Goal: Transaction & Acquisition: Purchase product/service

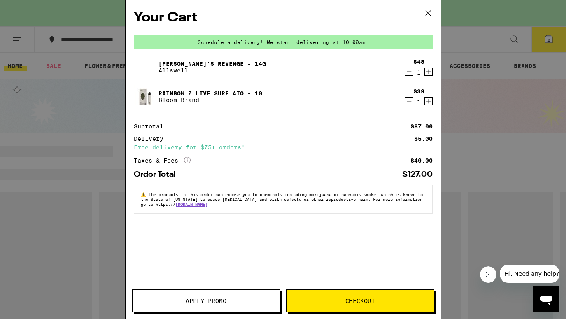
click at [409, 74] on icon "Decrement" at bounding box center [409, 72] width 7 height 10
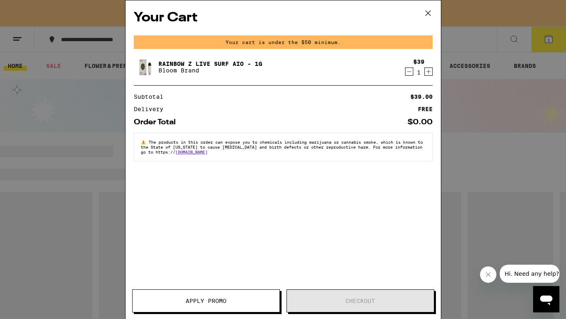
click at [406, 68] on icon "Decrement" at bounding box center [409, 72] width 7 height 10
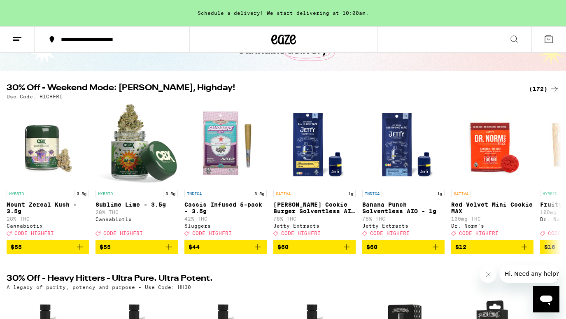
scroll to position [64, 0]
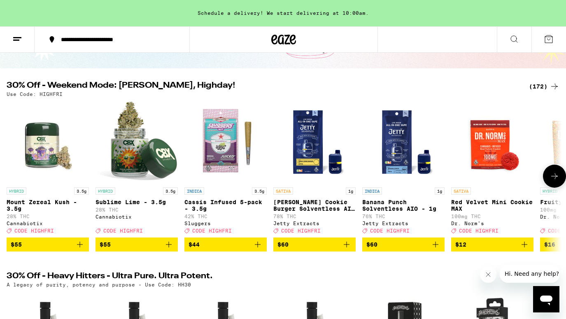
click at [559, 181] on icon at bounding box center [555, 176] width 10 height 10
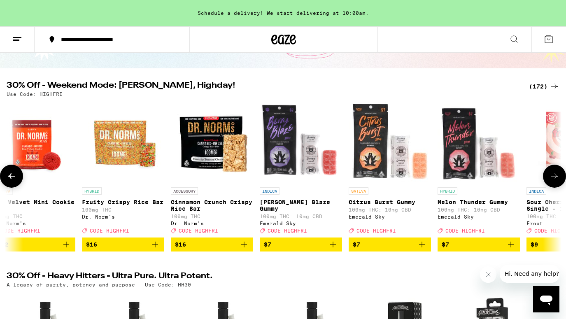
scroll to position [0, 463]
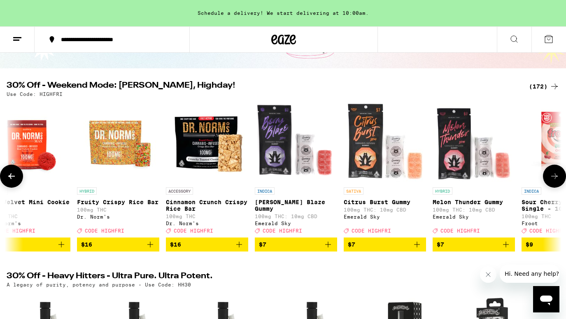
click at [559, 181] on icon at bounding box center [555, 176] width 10 height 10
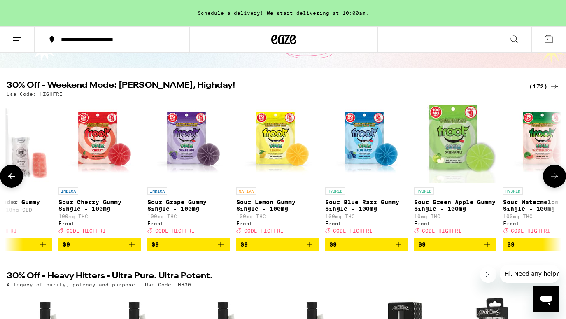
click at [559, 181] on icon at bounding box center [555, 176] width 10 height 10
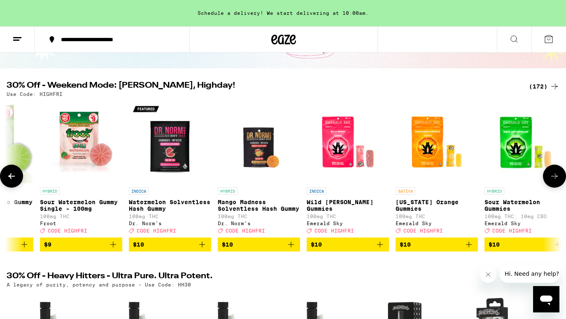
click at [559, 181] on icon at bounding box center [555, 176] width 10 height 10
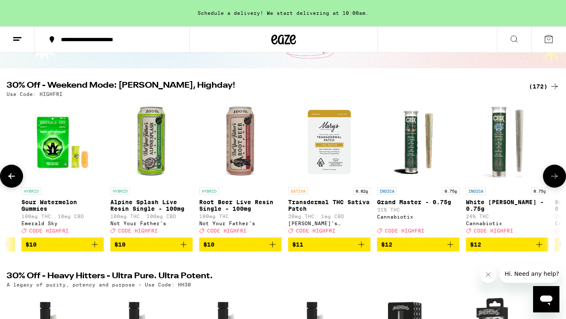
click at [559, 181] on icon at bounding box center [555, 176] width 10 height 10
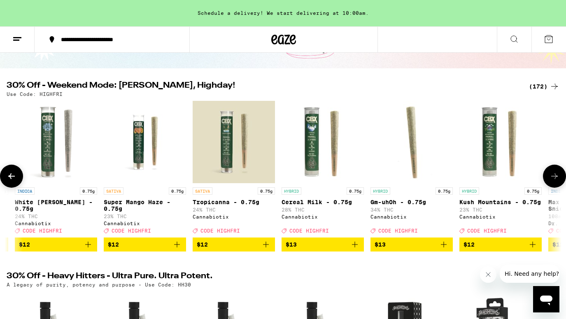
scroll to position [0, 2317]
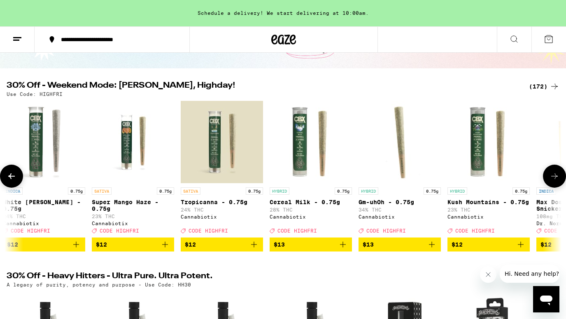
click at [559, 181] on icon at bounding box center [555, 176] width 10 height 10
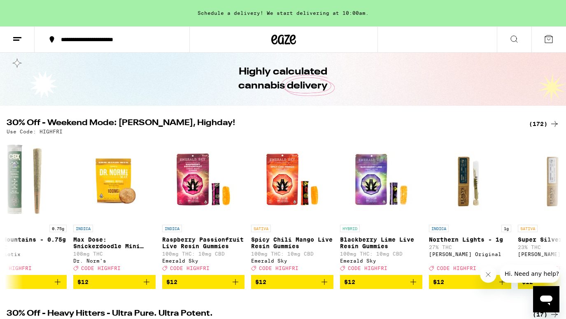
scroll to position [0, 0]
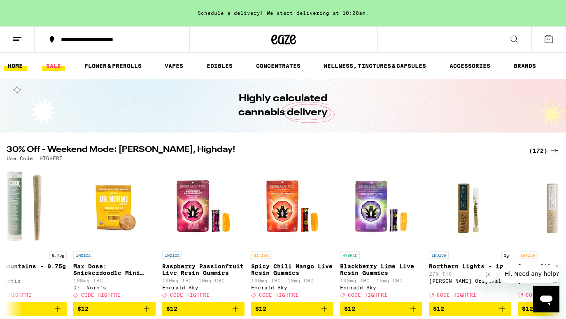
click at [53, 65] on link "SALE" at bounding box center [53, 66] width 23 height 10
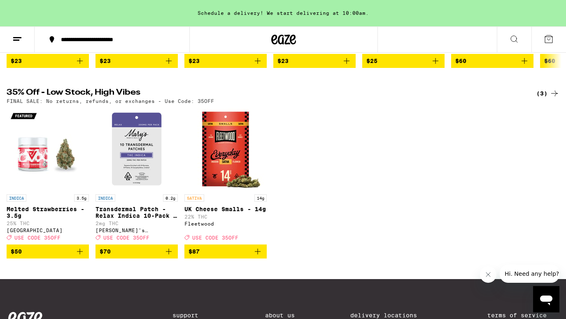
scroll to position [433, 0]
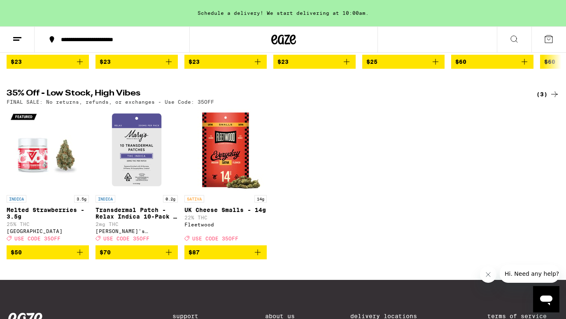
click at [258, 255] on icon "Add to bag" at bounding box center [258, 253] width 6 height 6
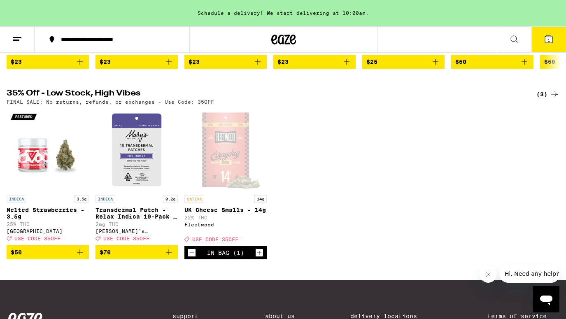
click at [547, 43] on icon at bounding box center [549, 39] width 10 height 10
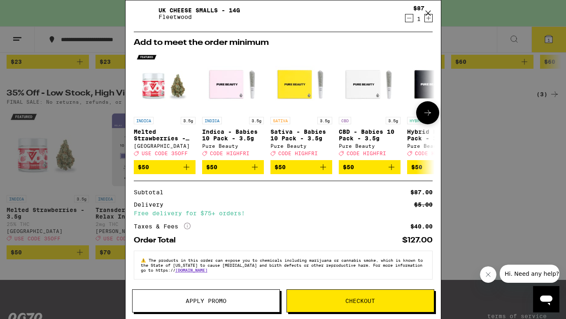
scroll to position [59, 0]
click at [216, 304] on span "Apply Promo" at bounding box center [206, 301] width 41 height 6
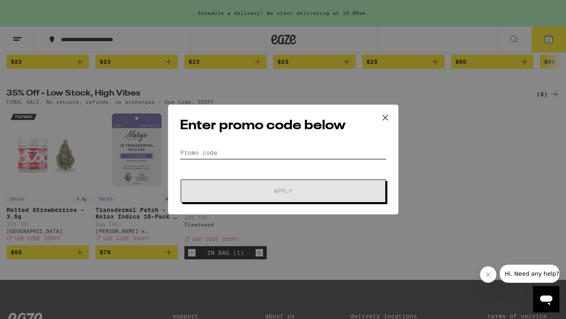
click at [229, 155] on input "Promo Code" at bounding box center [283, 153] width 207 height 12
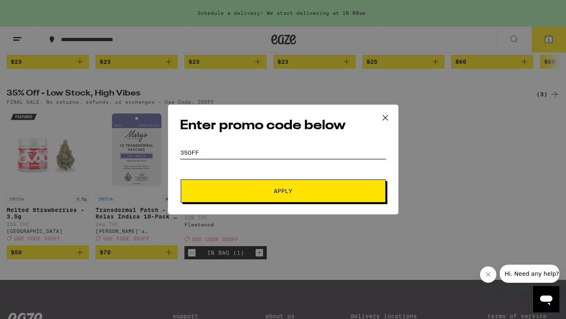
type input "35off"
click at [181, 180] on button "Apply" at bounding box center [283, 191] width 205 height 23
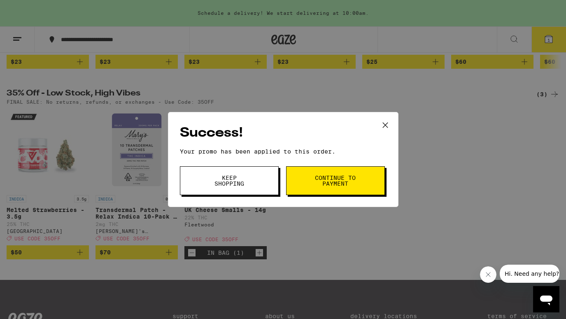
click at [332, 181] on span "Continue to payment" at bounding box center [336, 181] width 42 height 12
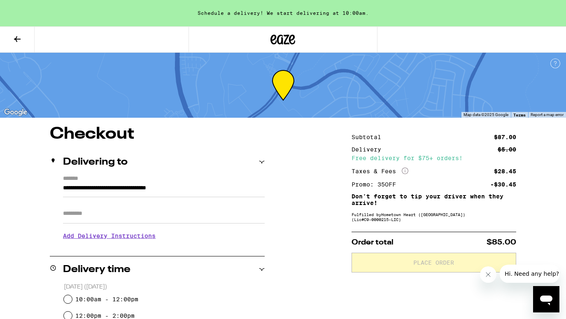
click at [24, 37] on button at bounding box center [17, 40] width 35 height 26
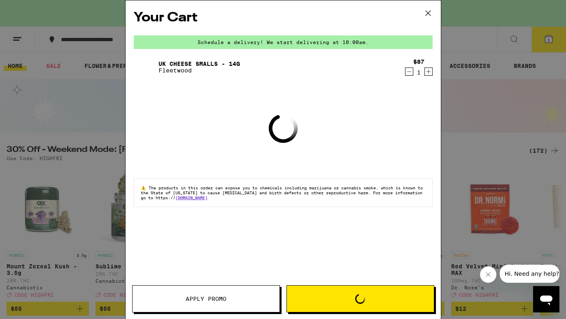
click at [77, 117] on div "Your Cart Schedule a delivery! We start delivering at 10:00am. UK Cheese Smalls…" at bounding box center [283, 159] width 566 height 319
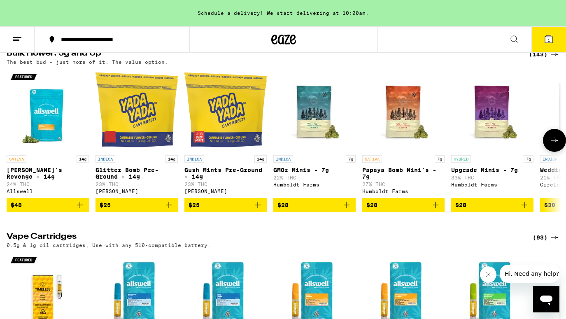
scroll to position [1324, 0]
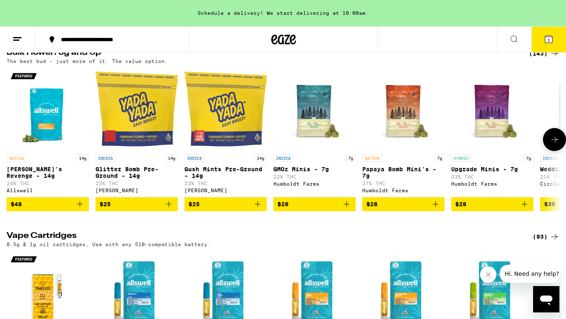
click at [79, 209] on icon "Add to bag" at bounding box center [80, 204] width 10 height 10
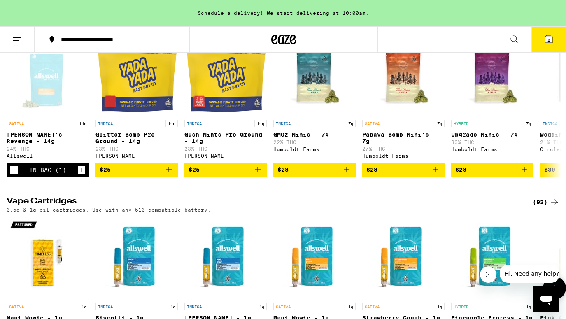
scroll to position [1358, 0]
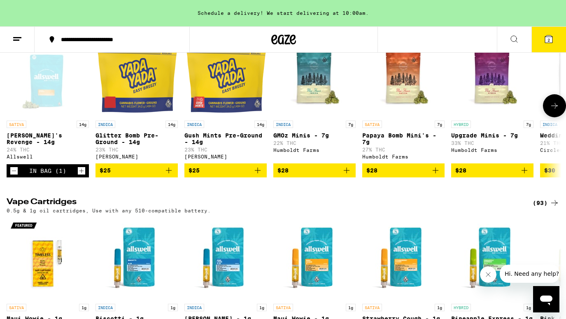
click at [556, 111] on icon at bounding box center [555, 106] width 10 height 10
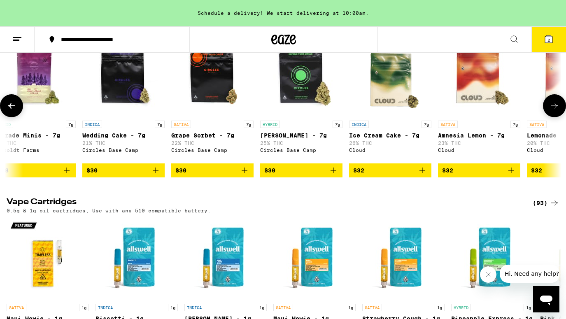
scroll to position [0, 463]
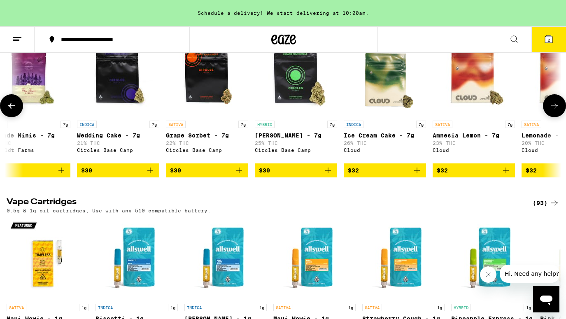
click at [149, 175] on icon "Add to bag" at bounding box center [150, 171] width 10 height 10
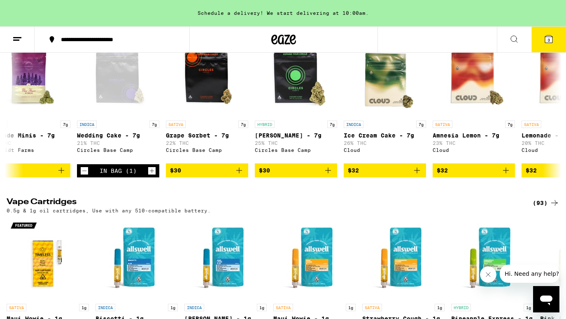
click at [545, 40] on icon at bounding box center [548, 38] width 7 height 7
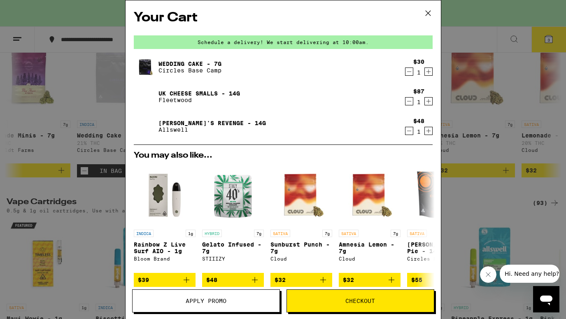
click at [407, 103] on icon "Decrement" at bounding box center [409, 101] width 7 height 10
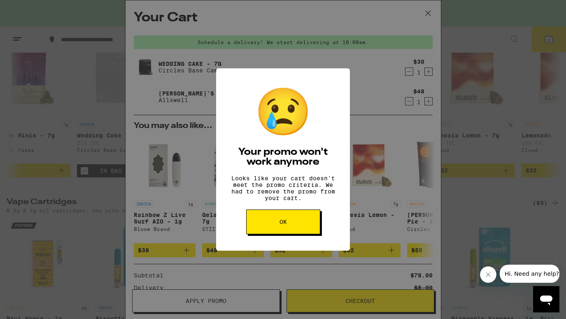
click at [308, 229] on button "OK" at bounding box center [283, 222] width 74 height 25
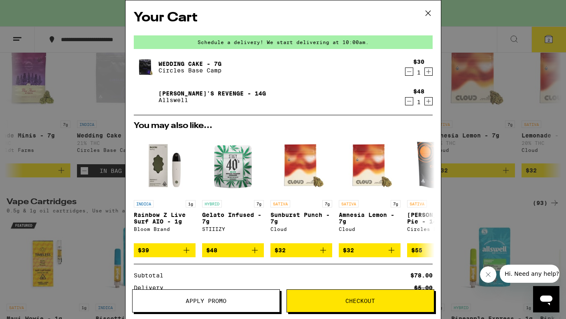
click at [406, 70] on icon "Decrement" at bounding box center [409, 72] width 7 height 10
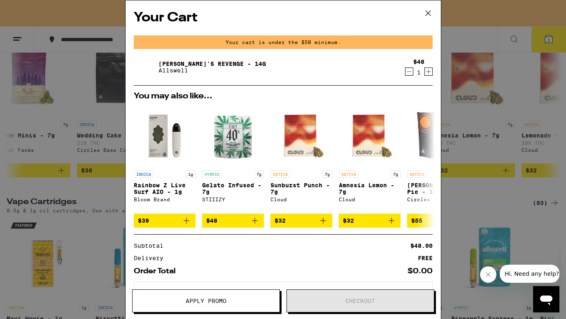
click at [407, 74] on icon "Decrement" at bounding box center [409, 72] width 7 height 10
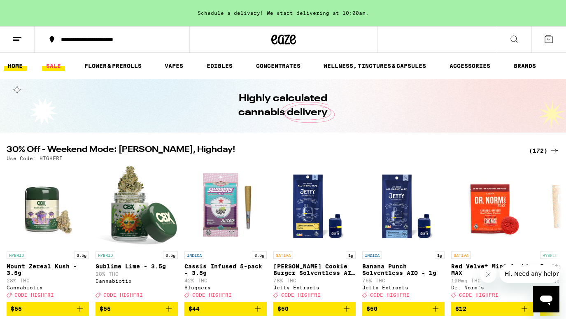
click at [54, 66] on link "SALE" at bounding box center [53, 66] width 23 height 10
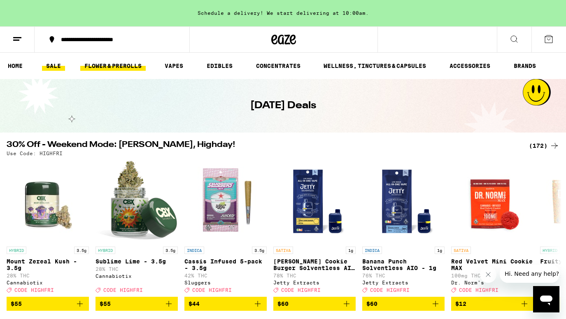
click at [133, 63] on link "FLOWER & PREROLLS" at bounding box center [113, 66] width 66 height 10
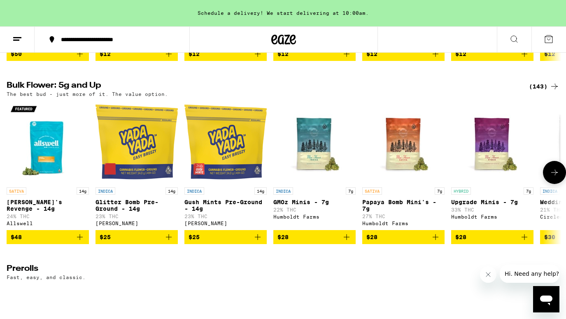
scroll to position [249, 0]
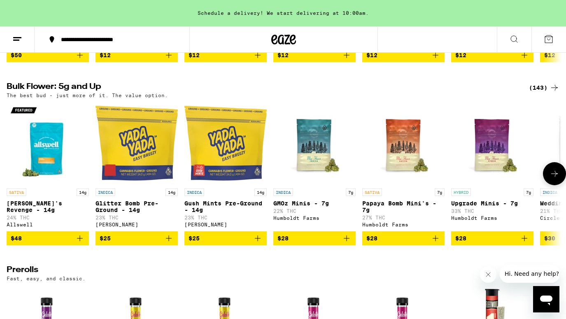
click at [554, 179] on icon at bounding box center [555, 174] width 10 height 10
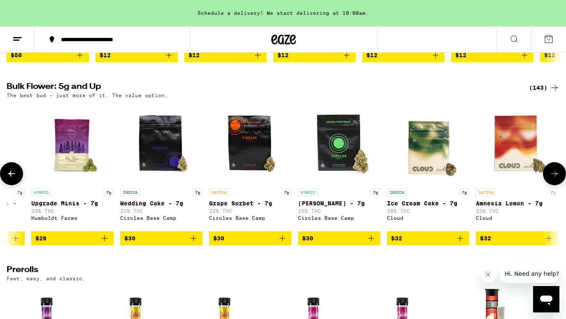
scroll to position [0, 463]
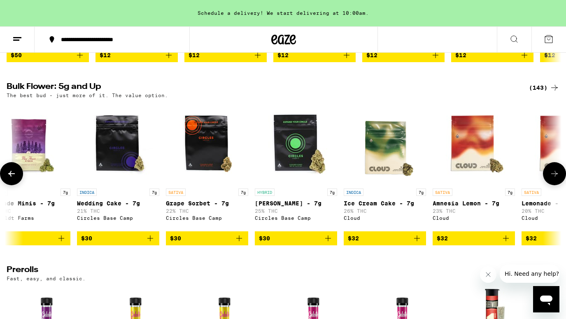
click at [554, 179] on icon at bounding box center [555, 174] width 10 height 10
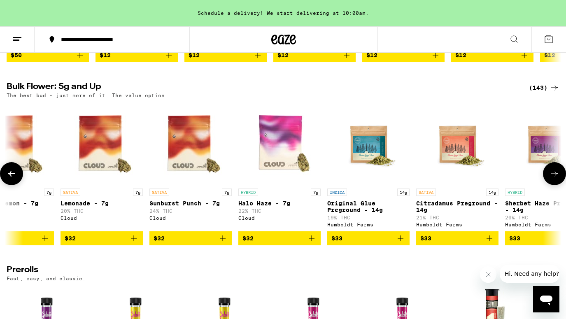
scroll to position [0, 927]
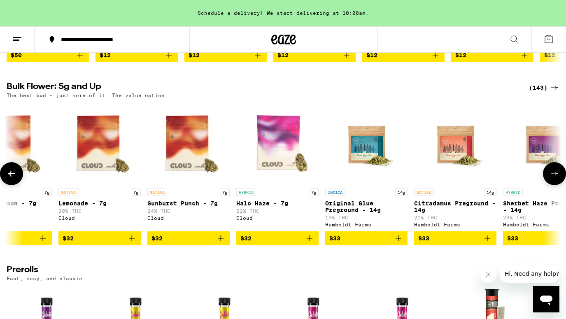
click at [554, 179] on icon at bounding box center [555, 174] width 10 height 10
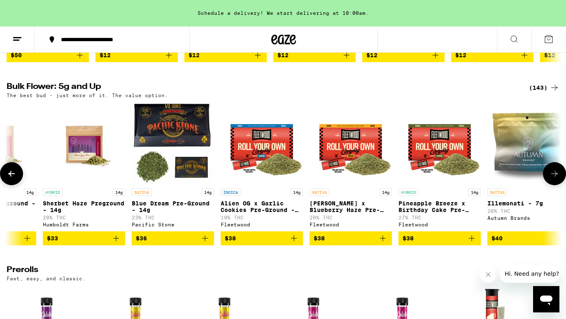
scroll to position [0, 1390]
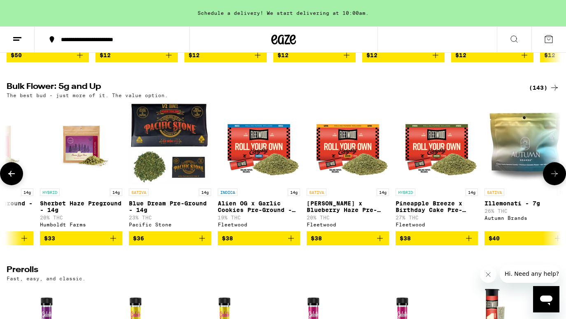
click at [554, 179] on icon at bounding box center [555, 174] width 10 height 10
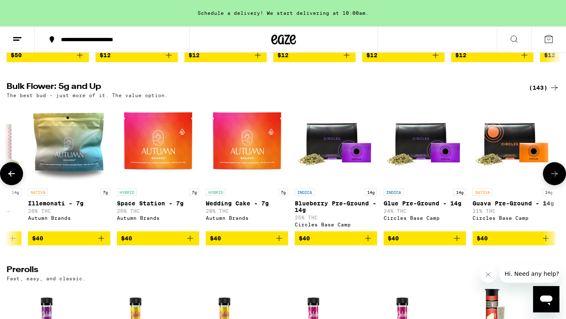
scroll to position [0, 1854]
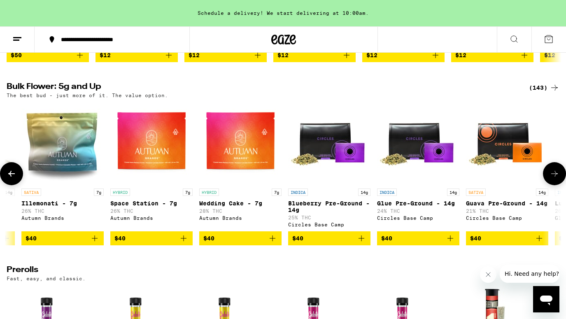
click at [8, 179] on icon at bounding box center [12, 174] width 10 height 10
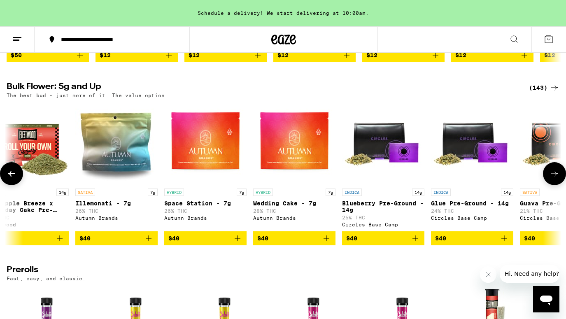
click at [8, 179] on icon at bounding box center [12, 174] width 10 height 10
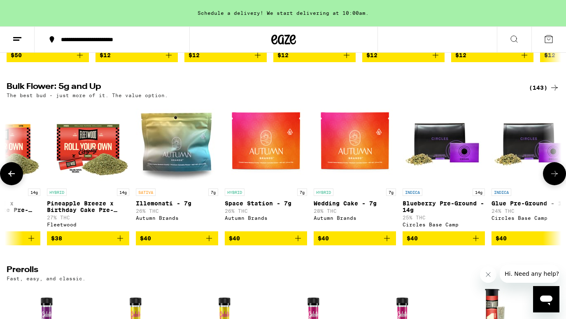
click at [8, 179] on icon at bounding box center [12, 174] width 10 height 10
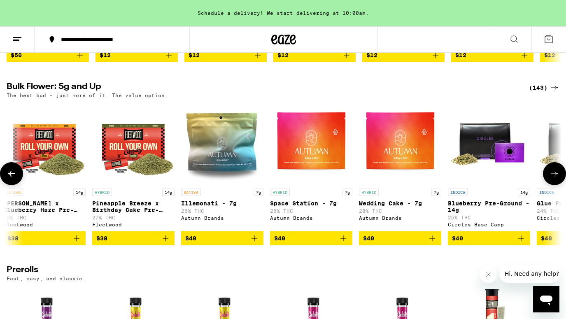
click at [8, 179] on icon at bounding box center [12, 174] width 10 height 10
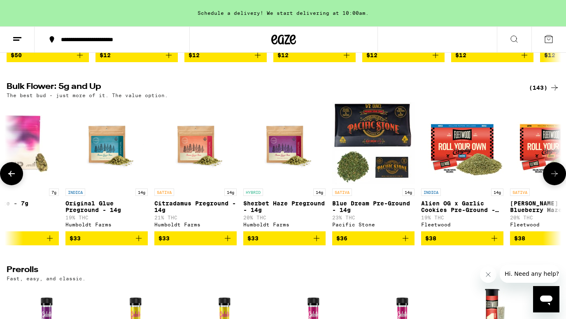
click at [8, 179] on icon at bounding box center [12, 174] width 10 height 10
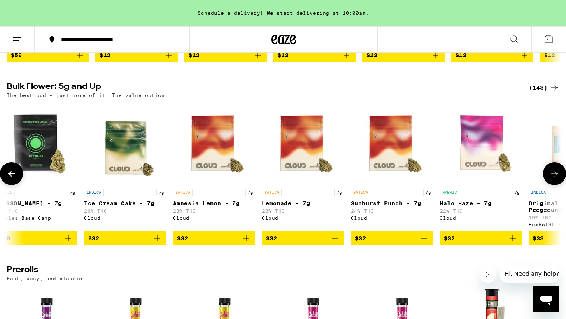
click at [8, 179] on icon at bounding box center [12, 174] width 10 height 10
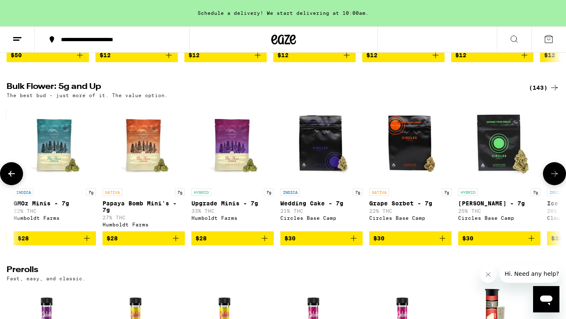
click at [8, 179] on icon at bounding box center [12, 174] width 10 height 10
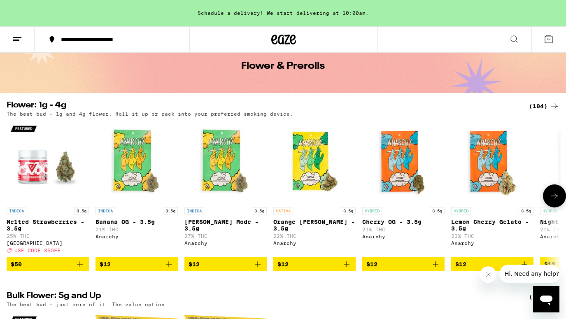
scroll to position [44, 0]
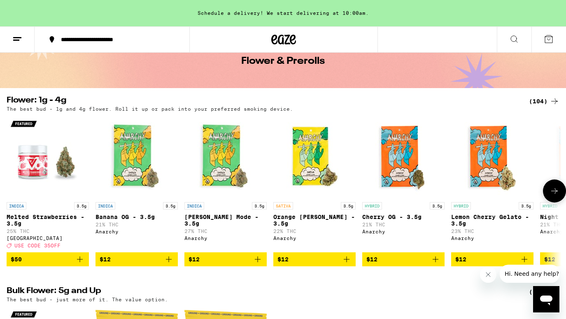
click at [81, 264] on icon "Add to bag" at bounding box center [80, 260] width 10 height 10
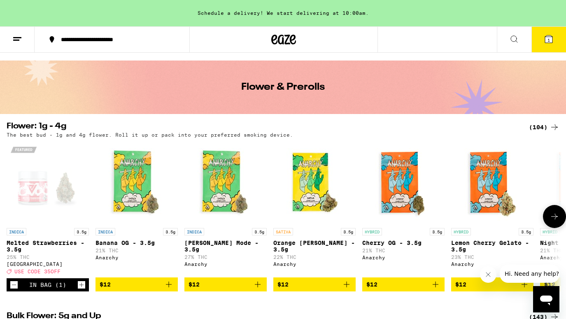
scroll to position [0, 0]
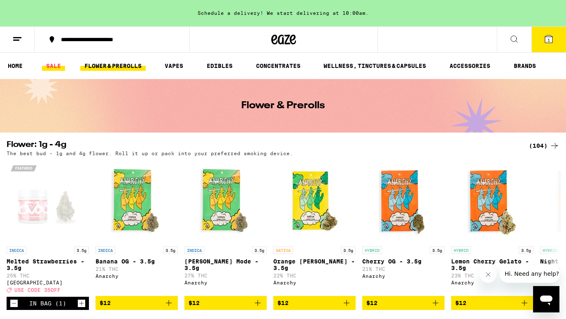
click at [58, 68] on link "SALE" at bounding box center [53, 66] width 23 height 10
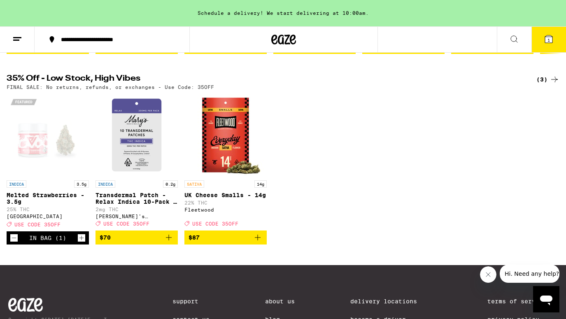
scroll to position [451, 0]
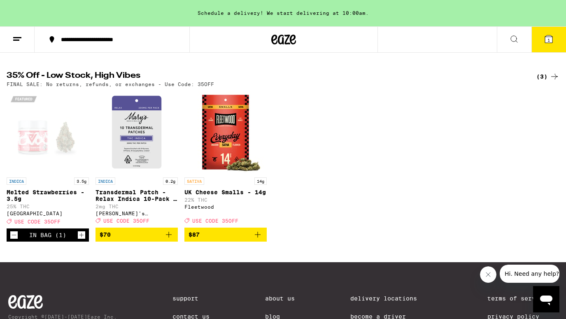
click at [261, 240] on icon "Add to bag" at bounding box center [258, 235] width 10 height 10
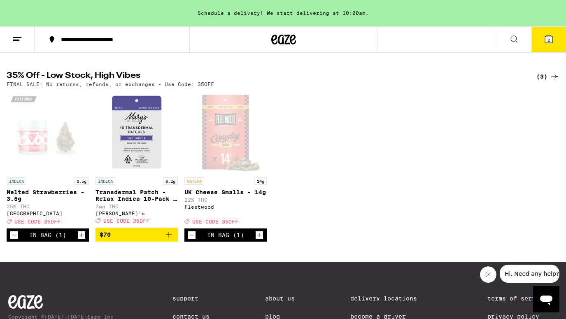
click at [547, 40] on icon at bounding box center [548, 38] width 7 height 7
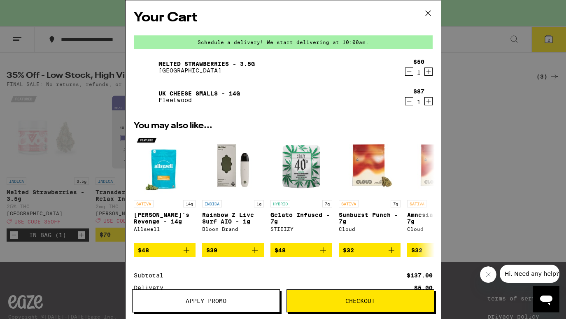
click at [229, 299] on span "Apply Promo" at bounding box center [206, 301] width 147 height 6
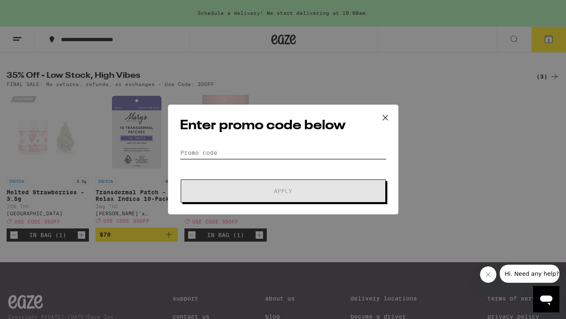
click at [267, 153] on input "Promo Code" at bounding box center [283, 153] width 207 height 12
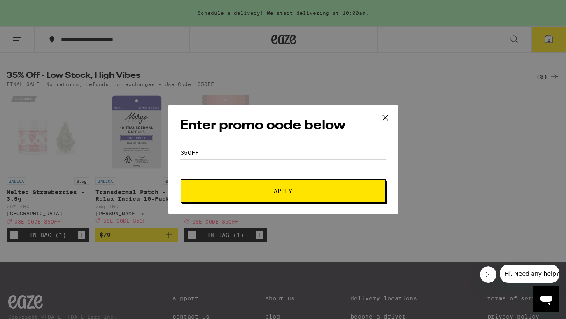
type input "35off"
click at [181, 180] on button "Apply" at bounding box center [283, 191] width 205 height 23
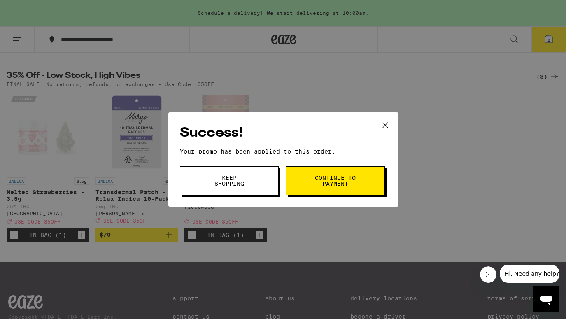
click at [337, 188] on button "Continue to payment" at bounding box center [335, 180] width 99 height 29
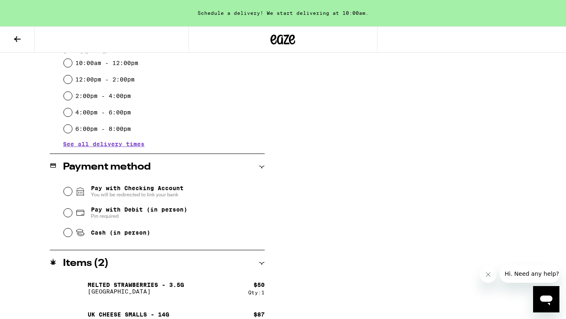
scroll to position [254, 0]
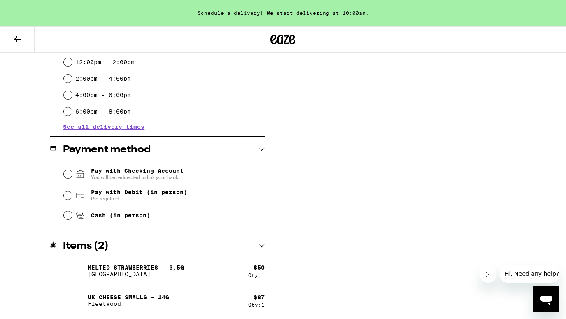
click at [263, 249] on div "Items ( 2 )" at bounding box center [157, 246] width 215 height 10
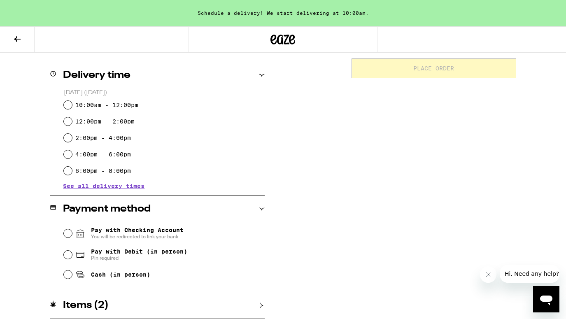
click at [263, 309] on div "Items ( 2 )" at bounding box center [157, 306] width 215 height 10
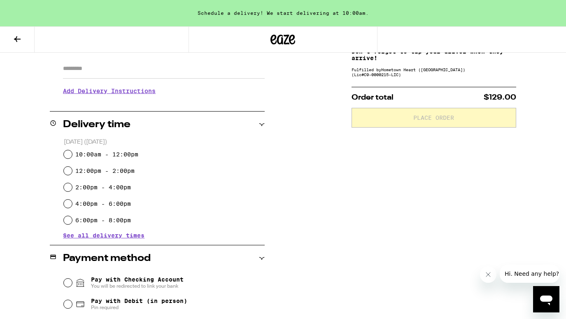
scroll to position [21, 0]
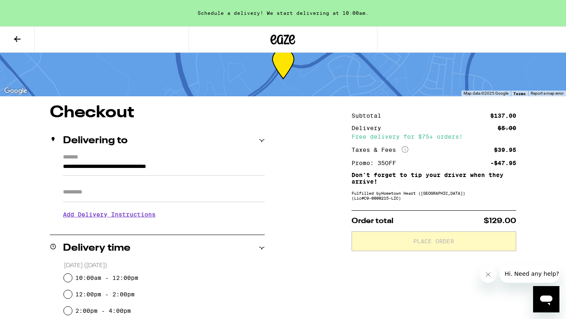
click at [23, 37] on button at bounding box center [17, 40] width 35 height 26
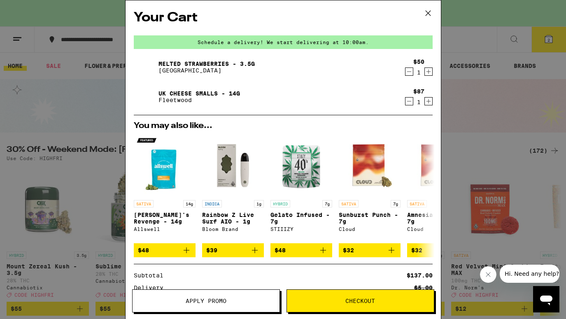
click at [412, 72] on icon "Decrement" at bounding box center [409, 72] width 7 height 10
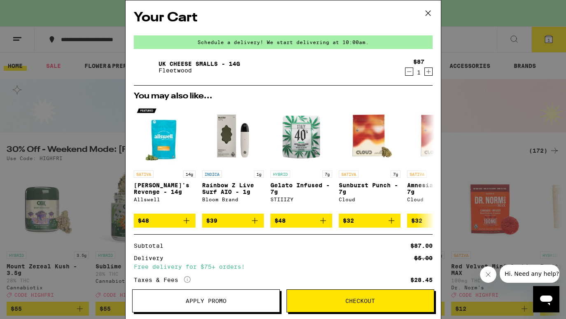
click at [424, 12] on icon at bounding box center [428, 13] width 12 height 12
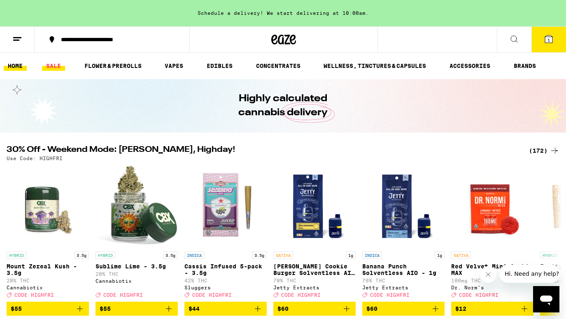
click at [56, 66] on link "SALE" at bounding box center [53, 66] width 23 height 10
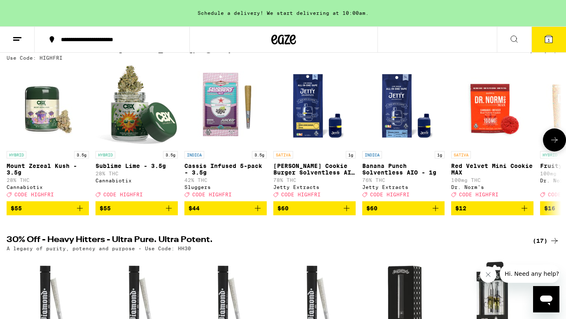
scroll to position [95, 0]
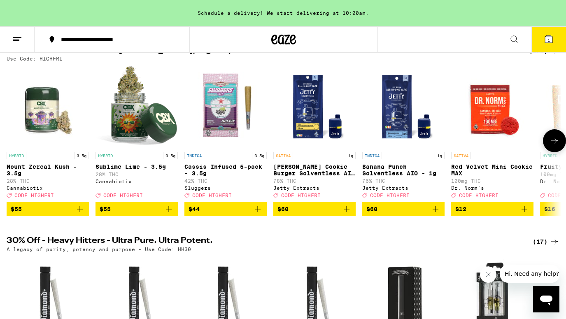
click at [348, 212] on icon "Add to bag" at bounding box center [347, 209] width 6 height 6
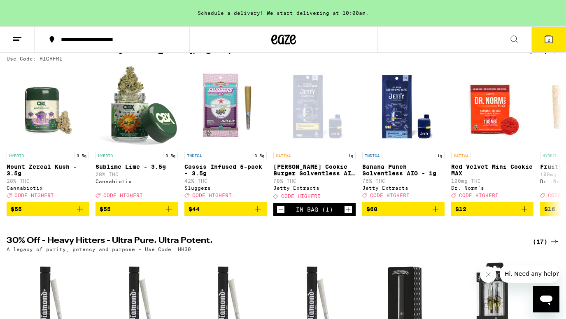
click at [551, 45] on button "2" at bounding box center [549, 40] width 35 height 26
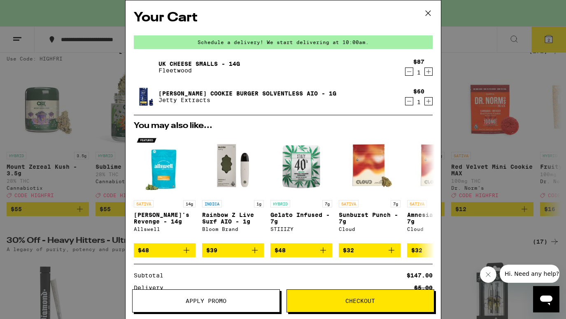
click at [189, 302] on span "Apply Promo" at bounding box center [206, 301] width 41 height 6
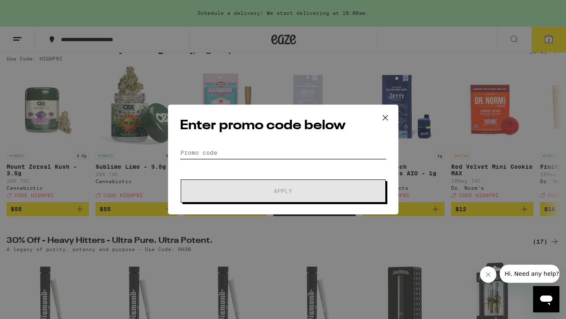
click at [228, 151] on input "Promo Code" at bounding box center [283, 153] width 207 height 12
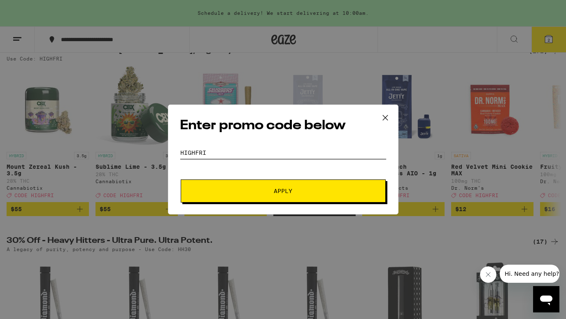
type input "HIGHFRI"
click at [181, 180] on button "Apply" at bounding box center [283, 191] width 205 height 23
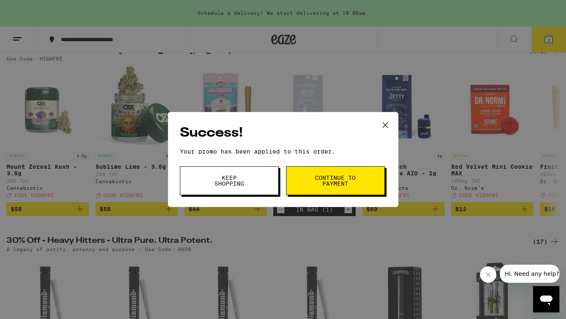
click at [328, 179] on span "Continue to payment" at bounding box center [336, 181] width 42 height 12
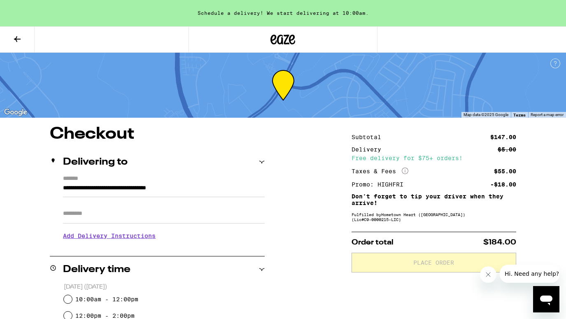
click at [20, 36] on icon at bounding box center [17, 39] width 10 height 10
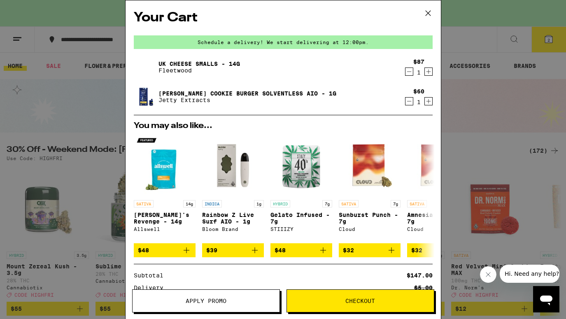
click at [210, 297] on button "Apply Promo" at bounding box center [206, 301] width 148 height 23
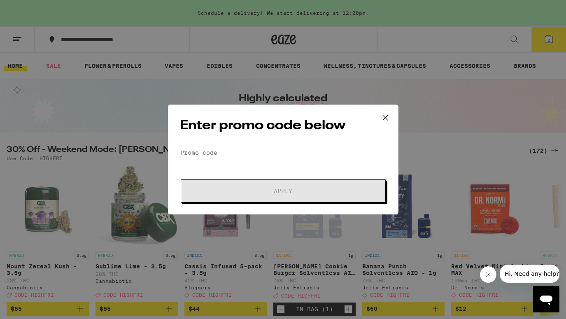
click at [253, 146] on div "Enter promo code below Promo Code Apply" at bounding box center [283, 160] width 231 height 110
click at [248, 150] on input "Promo Code" at bounding box center [283, 153] width 207 height 12
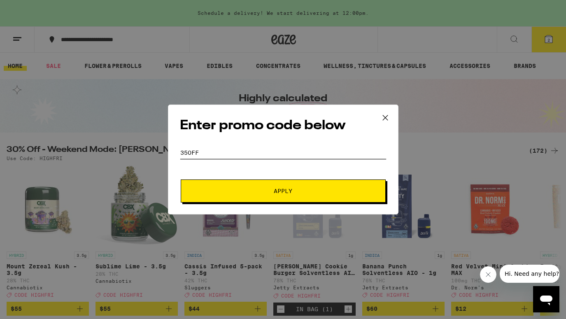
type input "35off"
click at [181, 180] on button "Apply" at bounding box center [283, 191] width 205 height 23
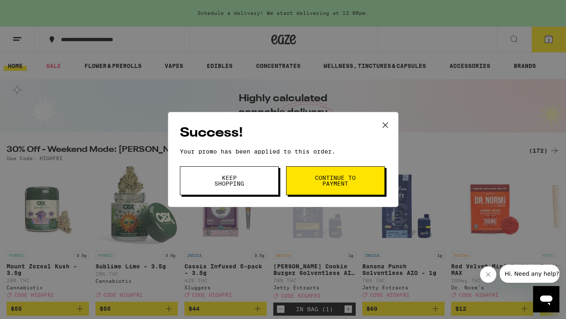
click at [307, 189] on button "Continue to payment" at bounding box center [335, 180] width 99 height 29
click at [384, 121] on icon at bounding box center [385, 125] width 12 height 12
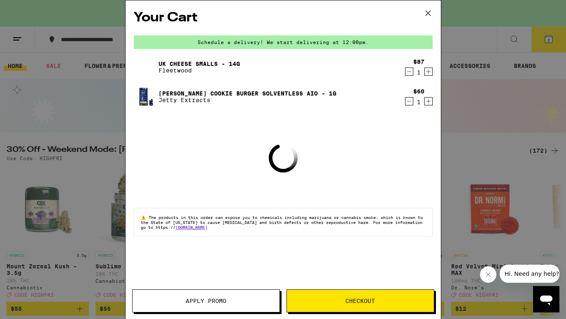
click at [424, 13] on icon at bounding box center [428, 13] width 12 height 12
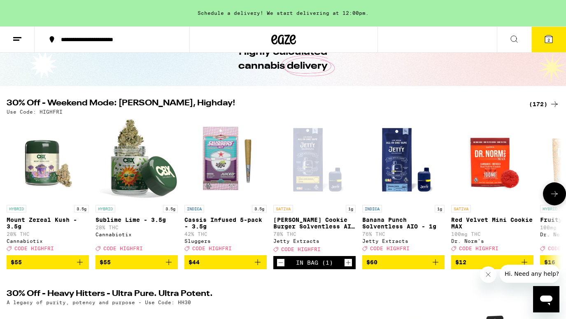
scroll to position [52, 0]
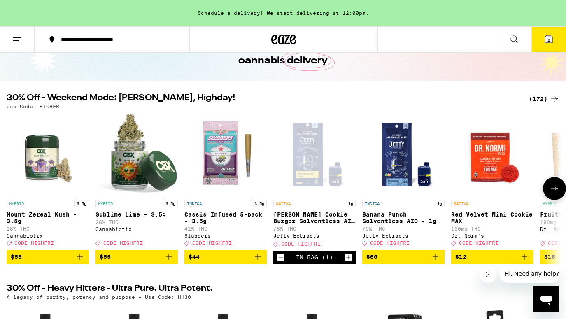
click at [553, 194] on icon at bounding box center [555, 189] width 10 height 10
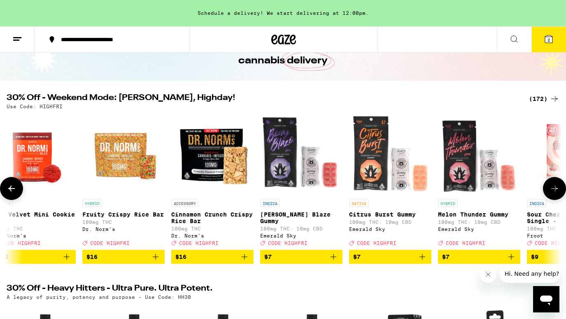
scroll to position [0, 463]
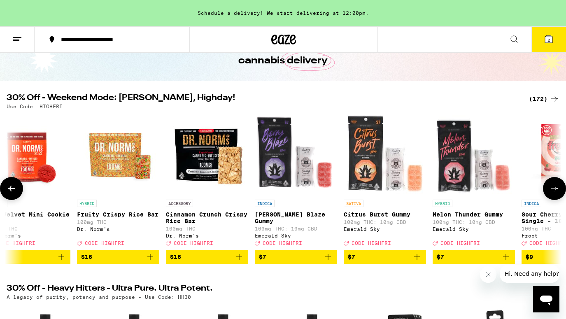
click at [553, 194] on icon at bounding box center [555, 189] width 10 height 10
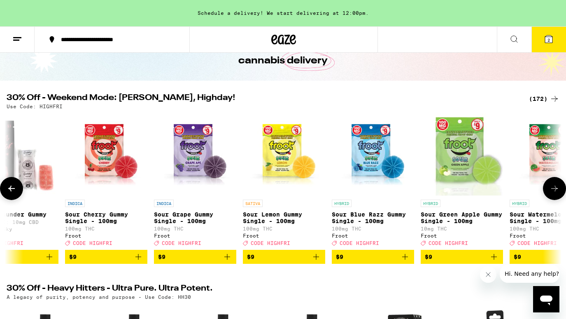
scroll to position [0, 927]
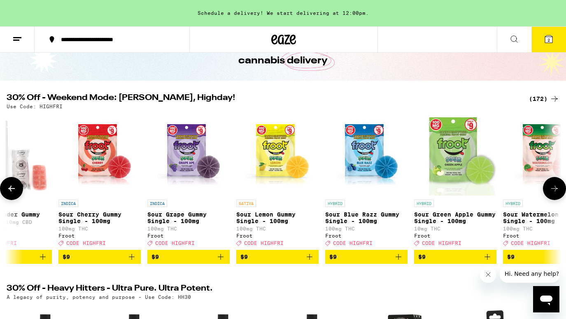
click at [553, 194] on icon at bounding box center [555, 189] width 10 height 10
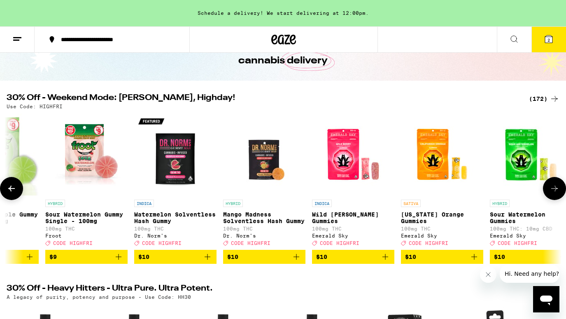
scroll to position [0, 1390]
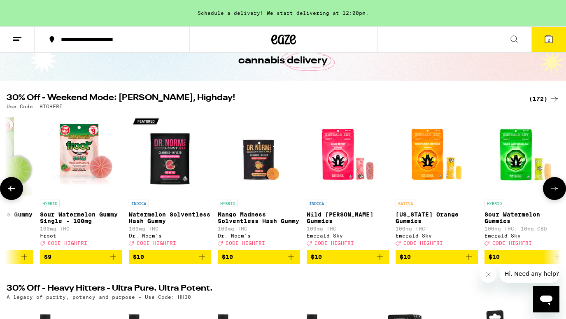
click at [553, 194] on icon at bounding box center [555, 189] width 10 height 10
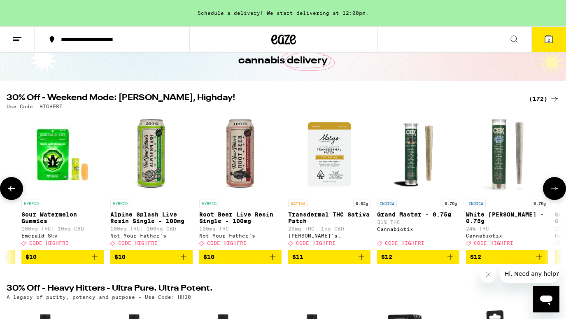
click at [553, 194] on icon at bounding box center [555, 189] width 10 height 10
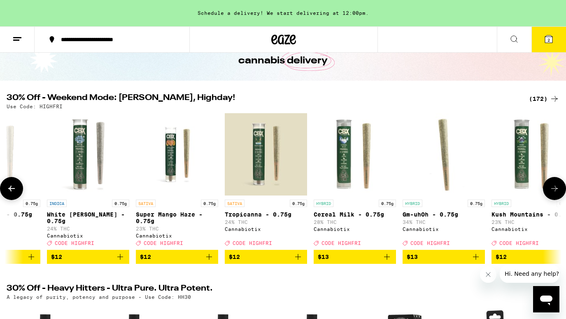
scroll to position [0, 2317]
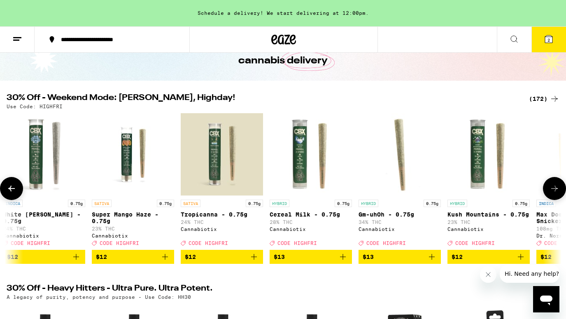
click at [553, 194] on icon at bounding box center [555, 189] width 10 height 10
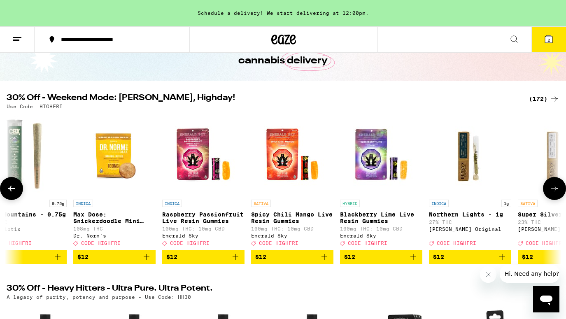
click at [553, 194] on icon at bounding box center [555, 189] width 10 height 10
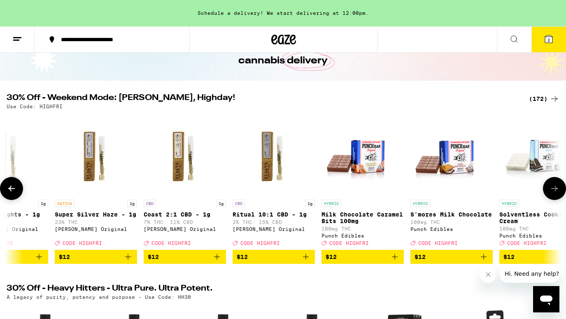
click at [553, 194] on icon at bounding box center [555, 189] width 10 height 10
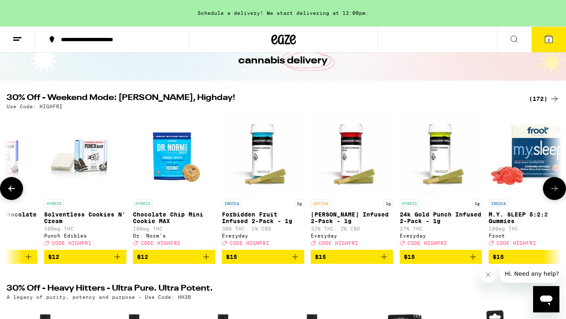
scroll to position [0, 3708]
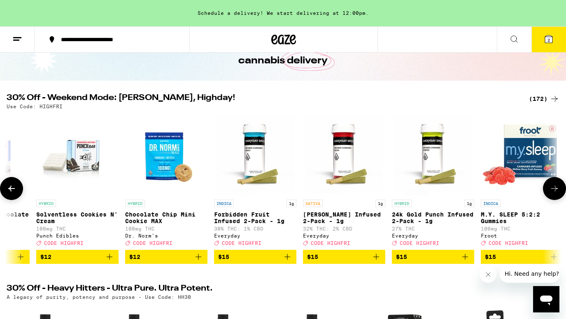
click at [553, 194] on icon at bounding box center [555, 189] width 10 height 10
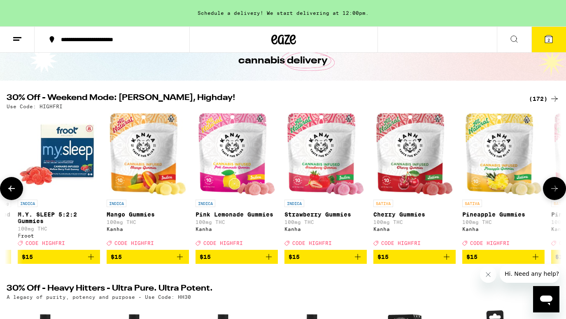
click at [553, 194] on icon at bounding box center [555, 189] width 10 height 10
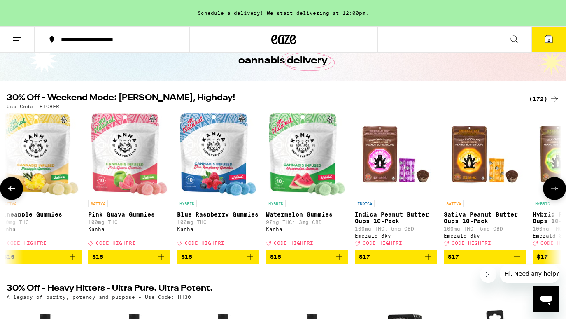
click at [553, 194] on icon at bounding box center [555, 189] width 10 height 10
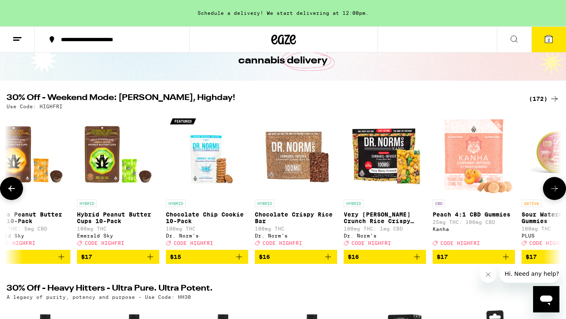
scroll to position [0, 5098]
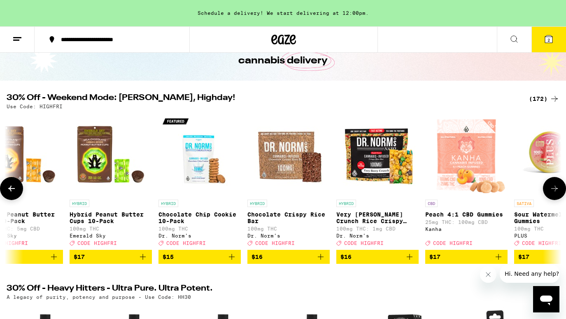
click at [553, 194] on icon at bounding box center [555, 189] width 10 height 10
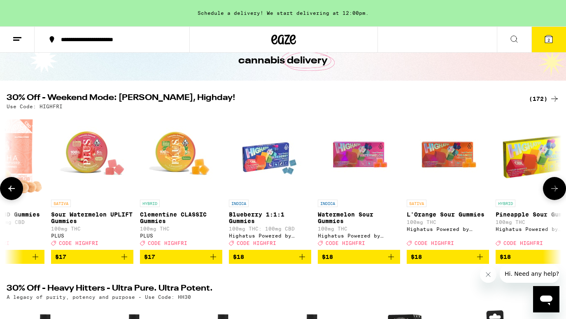
click at [553, 194] on icon at bounding box center [555, 189] width 10 height 10
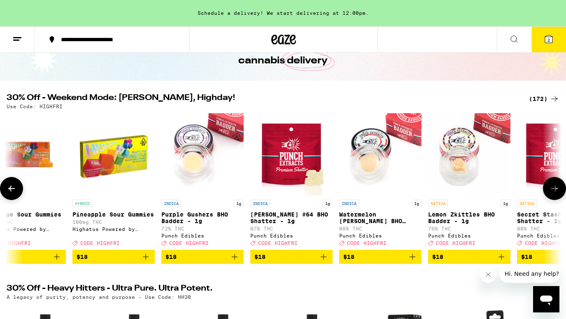
scroll to position [0, 6025]
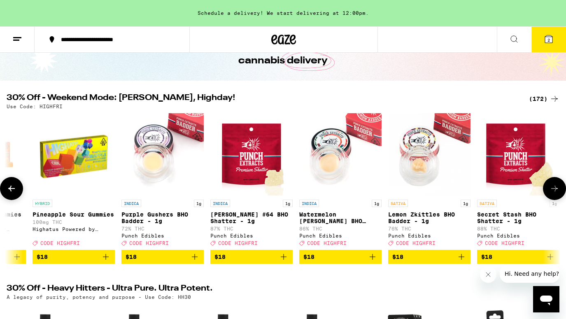
click at [553, 194] on icon at bounding box center [555, 189] width 10 height 10
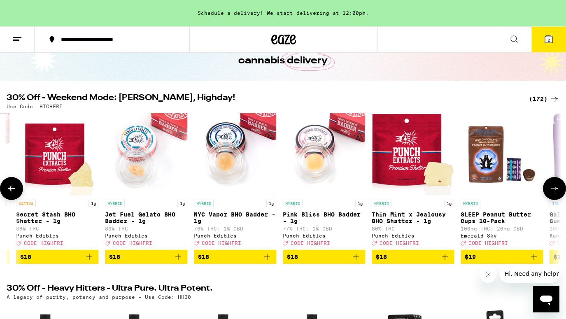
scroll to position [0, 6488]
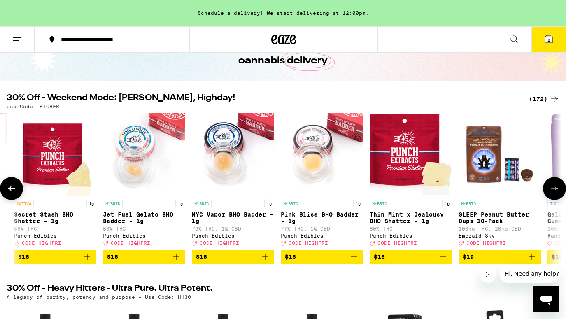
click at [553, 194] on icon at bounding box center [555, 189] width 10 height 10
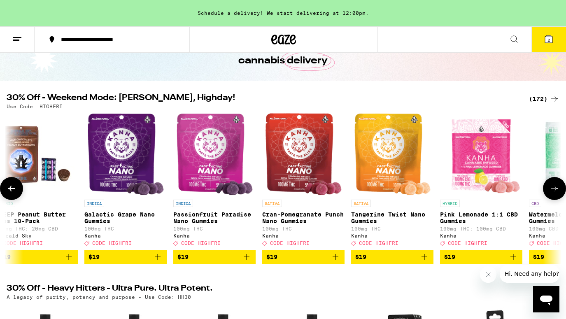
click at [553, 194] on icon at bounding box center [555, 189] width 10 height 10
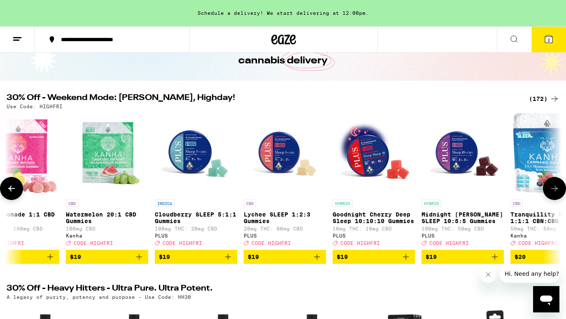
click at [553, 194] on icon at bounding box center [555, 189] width 10 height 10
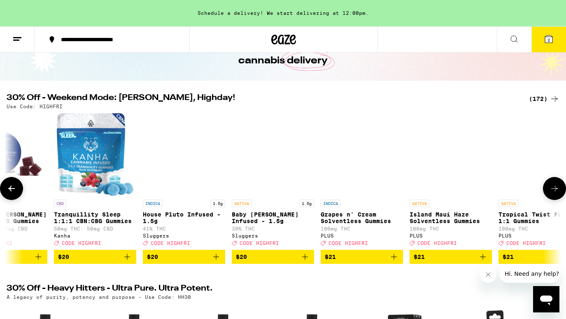
scroll to position [0, 7879]
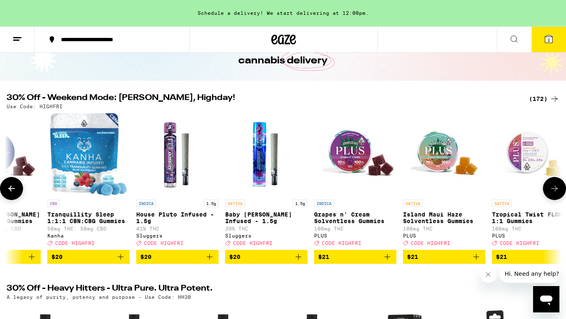
click at [553, 194] on icon at bounding box center [555, 189] width 10 height 10
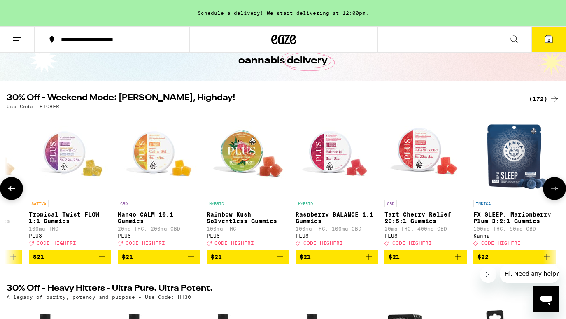
click at [553, 194] on icon at bounding box center [555, 189] width 10 height 10
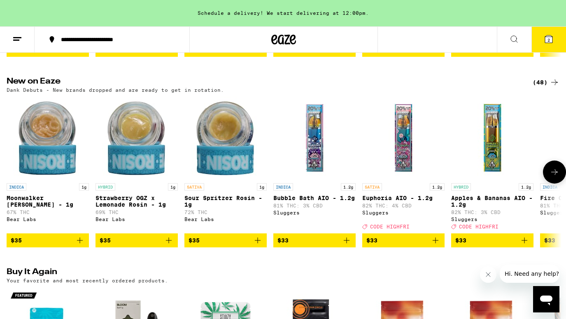
scroll to position [650, 0]
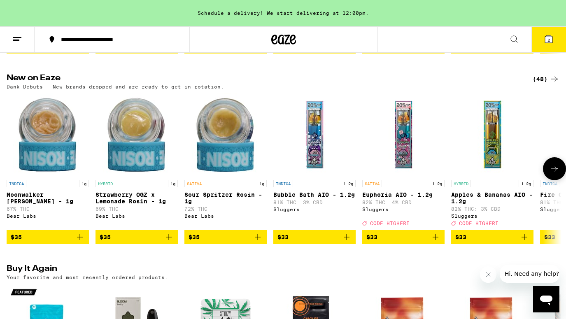
click at [550, 174] on icon at bounding box center [555, 169] width 10 height 10
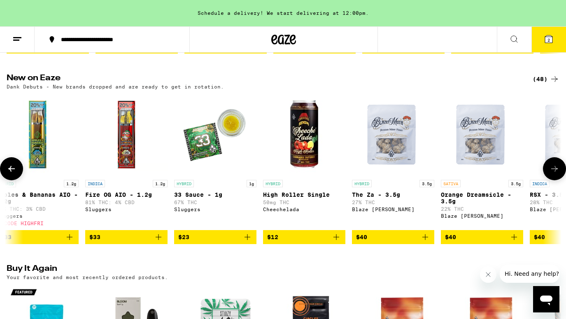
scroll to position [0, 463]
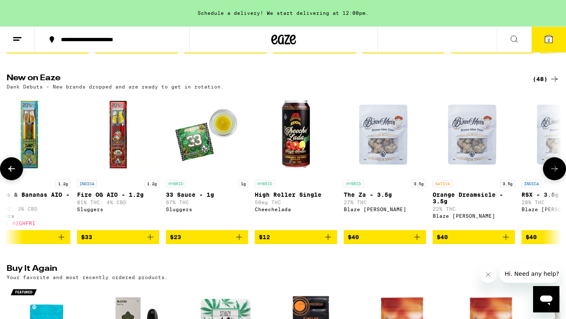
click at [550, 174] on icon at bounding box center [555, 169] width 10 height 10
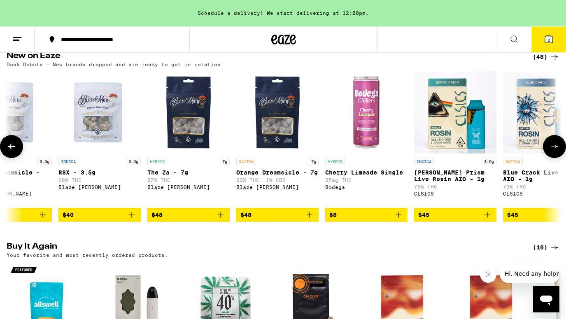
scroll to position [676, 0]
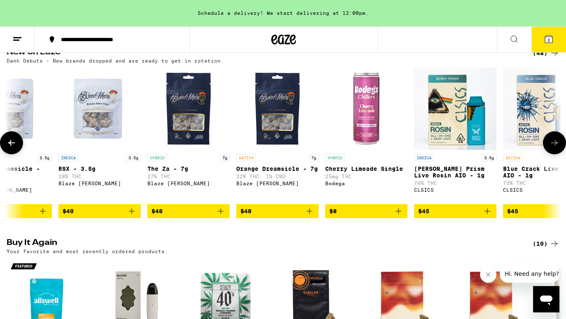
click at [554, 148] on icon at bounding box center [555, 143] width 10 height 10
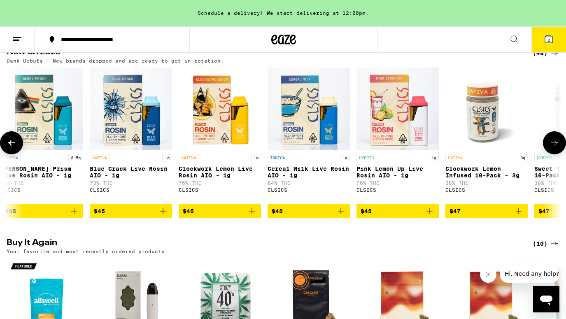
scroll to position [0, 1390]
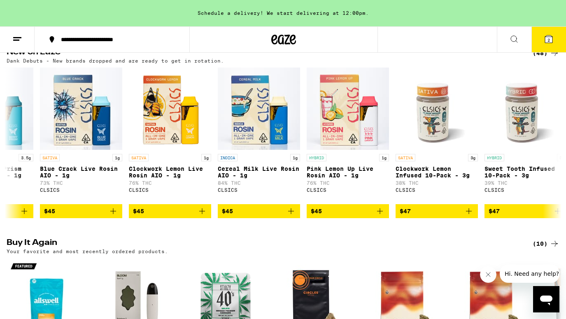
click at [550, 28] on button "2" at bounding box center [549, 40] width 35 height 26
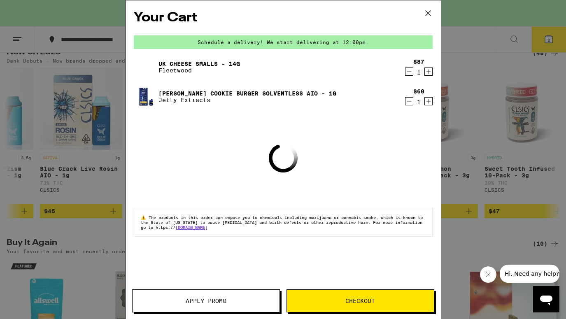
click at [406, 99] on icon "Decrement" at bounding box center [409, 101] width 7 height 10
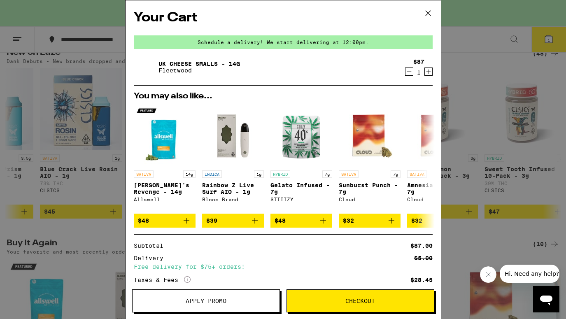
scroll to position [72, 0]
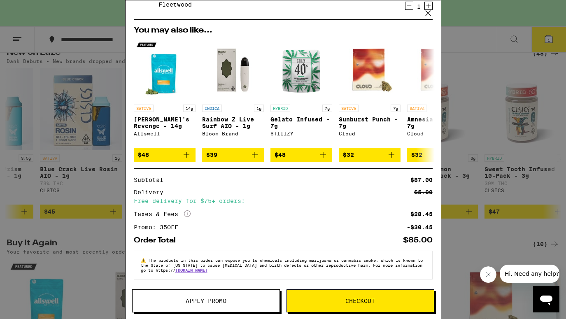
click at [351, 304] on span "Checkout" at bounding box center [361, 301] width 30 height 6
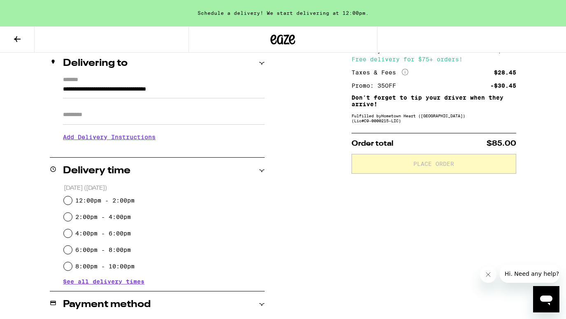
scroll to position [100, 0]
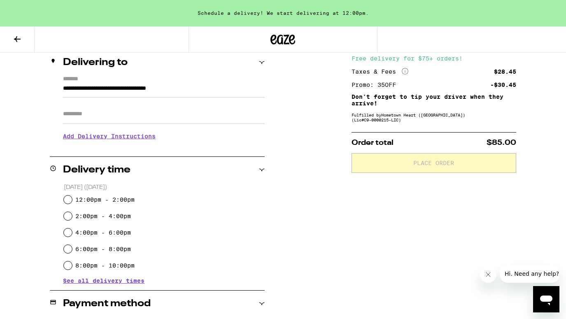
click at [260, 171] on icon at bounding box center [262, 170] width 6 height 6
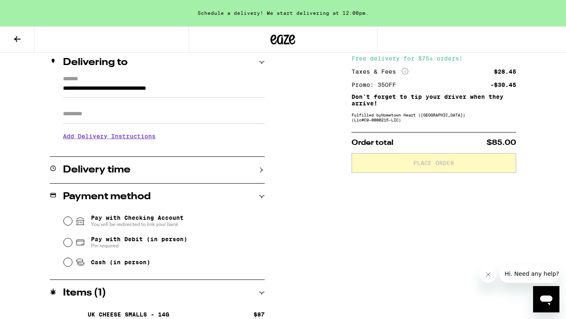
click at [260, 171] on icon at bounding box center [262, 170] width 6 height 6
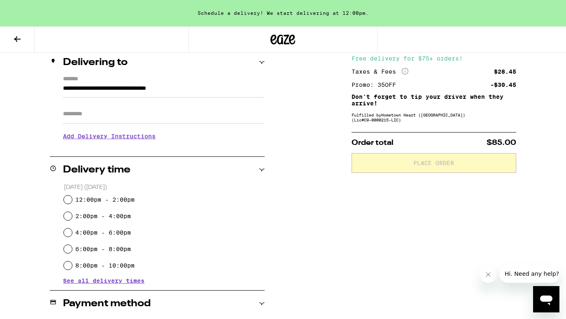
click at [125, 197] on label "12:00pm - 2:00pm" at bounding box center [104, 200] width 59 height 7
click at [72, 197] on input "12:00pm - 2:00pm" at bounding box center [68, 200] width 8 height 8
radio input "true"
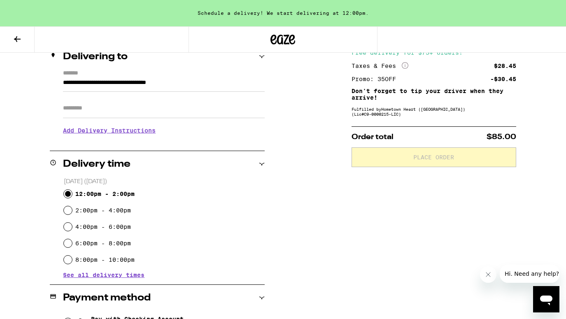
scroll to position [93, 0]
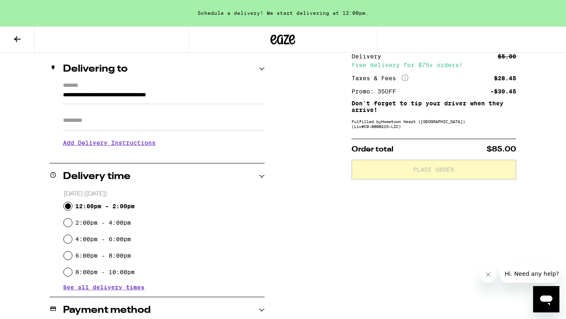
click at [147, 143] on h3 "Add Delivery Instructions" at bounding box center [164, 142] width 202 height 19
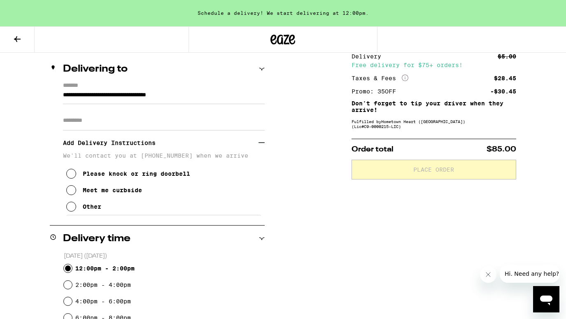
click at [130, 194] on div "Meet me curbside" at bounding box center [112, 190] width 59 height 7
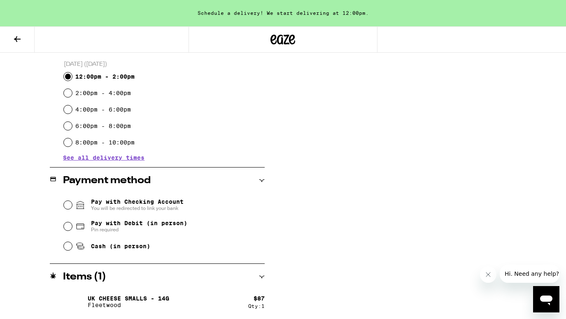
scroll to position [286, 0]
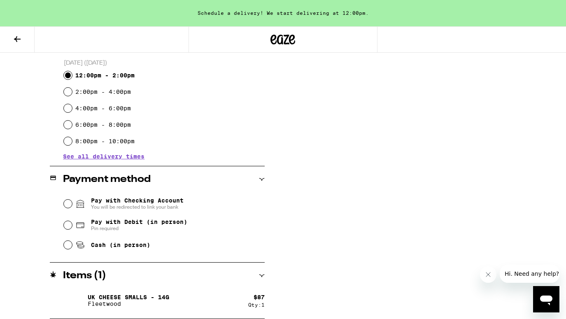
click at [165, 229] on span "Pin required" at bounding box center [139, 228] width 96 height 7
click at [72, 229] on input "Pay with Debit (in person) Pin required" at bounding box center [68, 225] width 8 height 8
radio input "true"
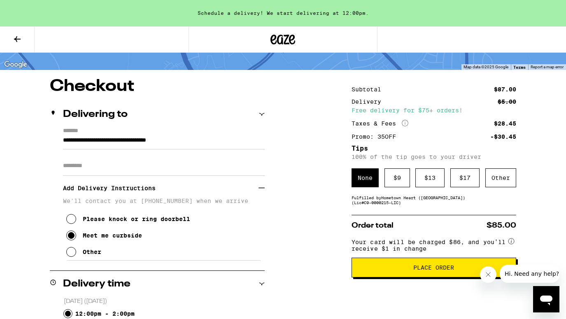
scroll to position [43, 0]
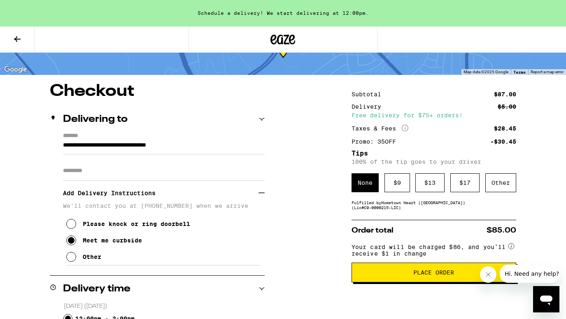
click at [368, 272] on button "Place Order" at bounding box center [434, 273] width 165 height 20
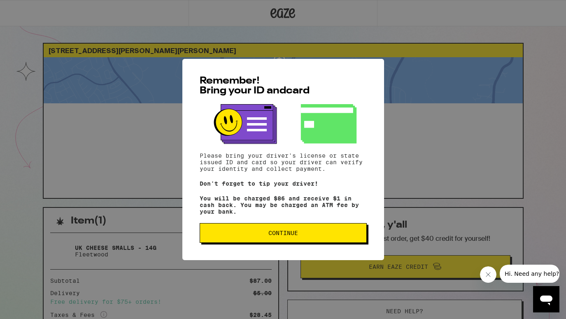
click at [324, 236] on span "Continue" at bounding box center [283, 233] width 153 height 6
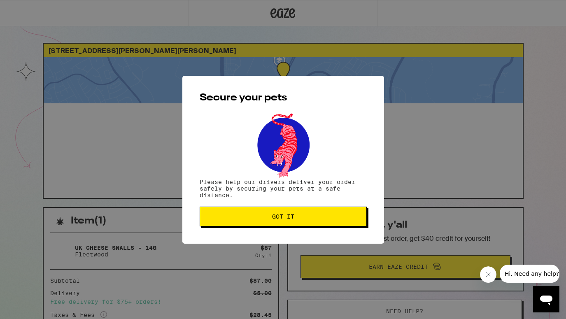
click at [317, 224] on button "Got it" at bounding box center [283, 217] width 167 height 20
